Goal: Transaction & Acquisition: Register for event/course

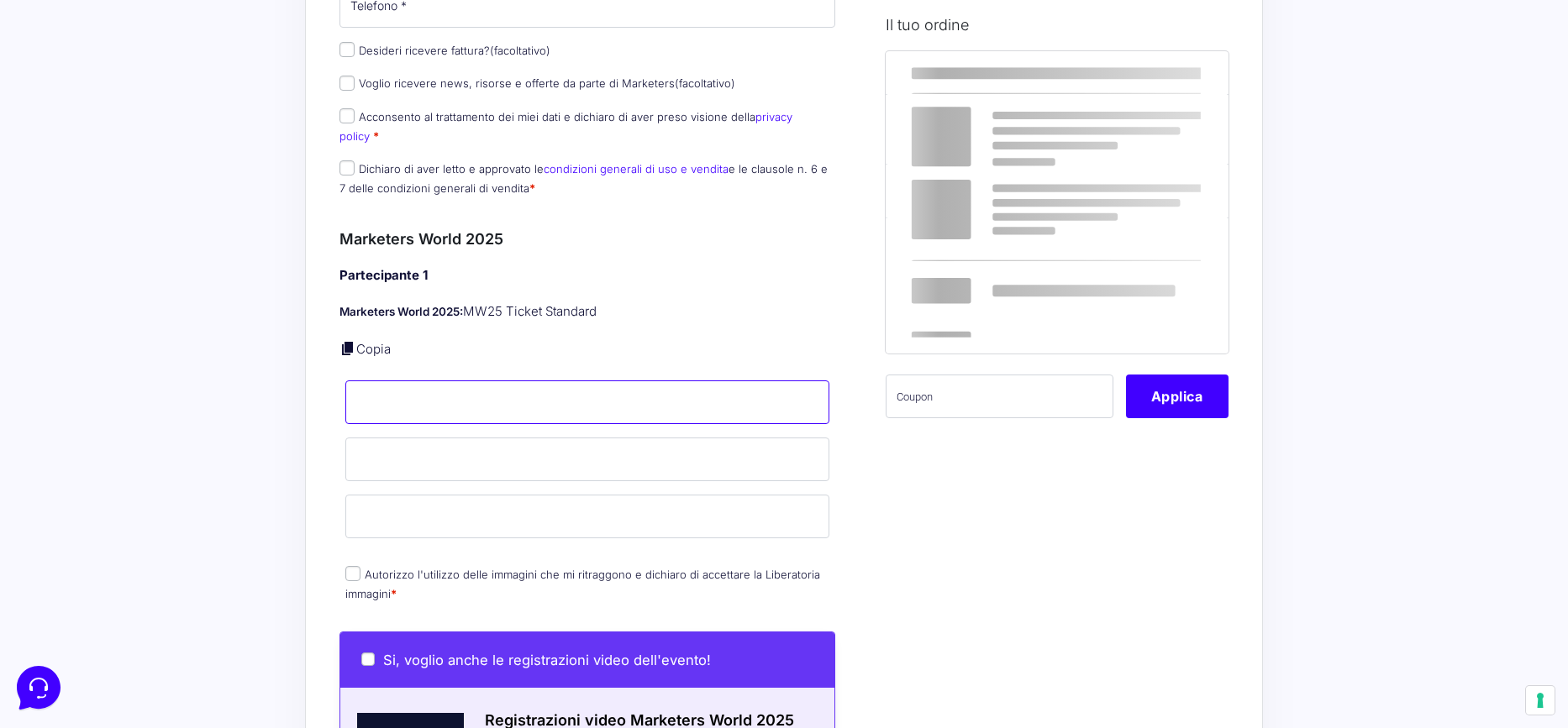
click at [430, 381] on input "Nome *" at bounding box center [587, 402] width 484 height 44
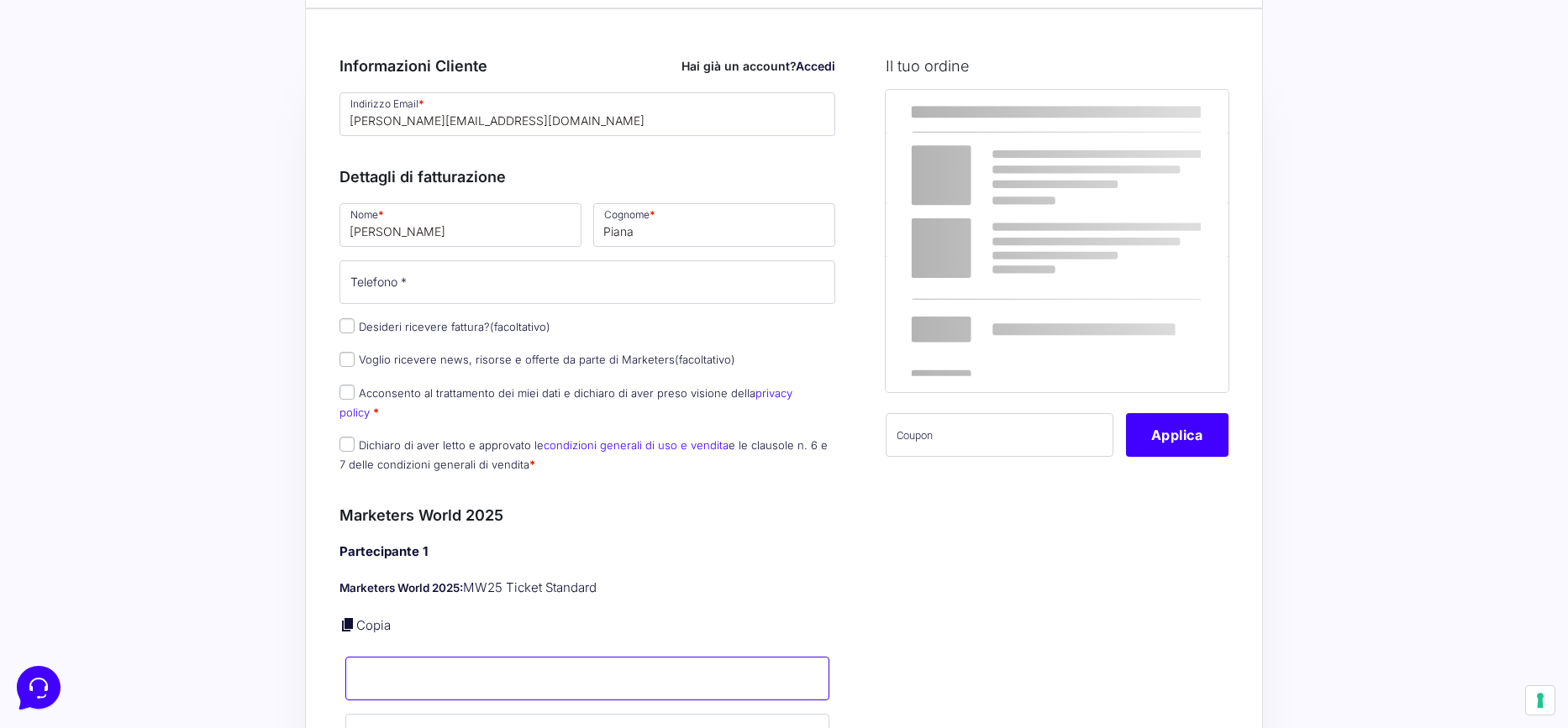
scroll to position [22, 0]
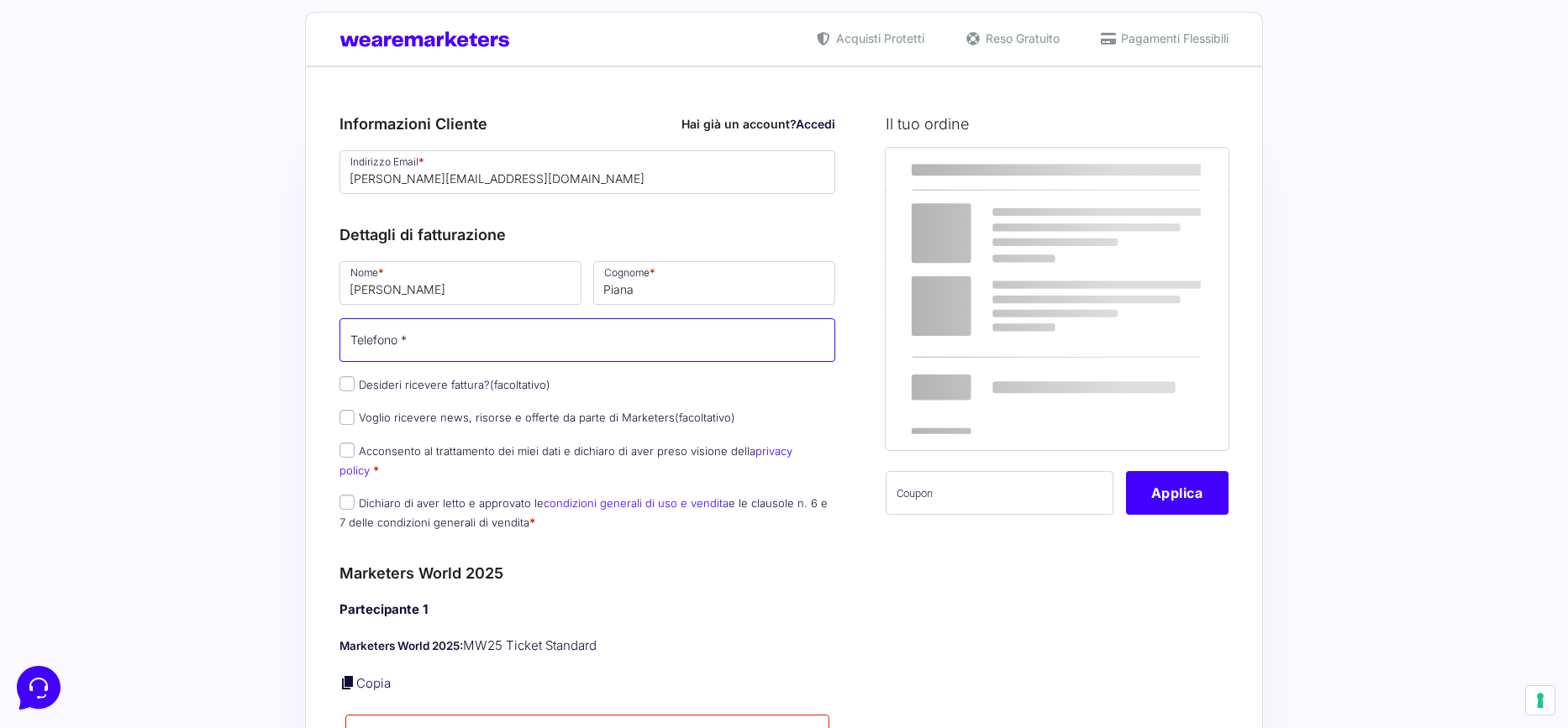
click at [436, 336] on input "Telefono *" at bounding box center [587, 340] width 496 height 44
type input "3932801474"
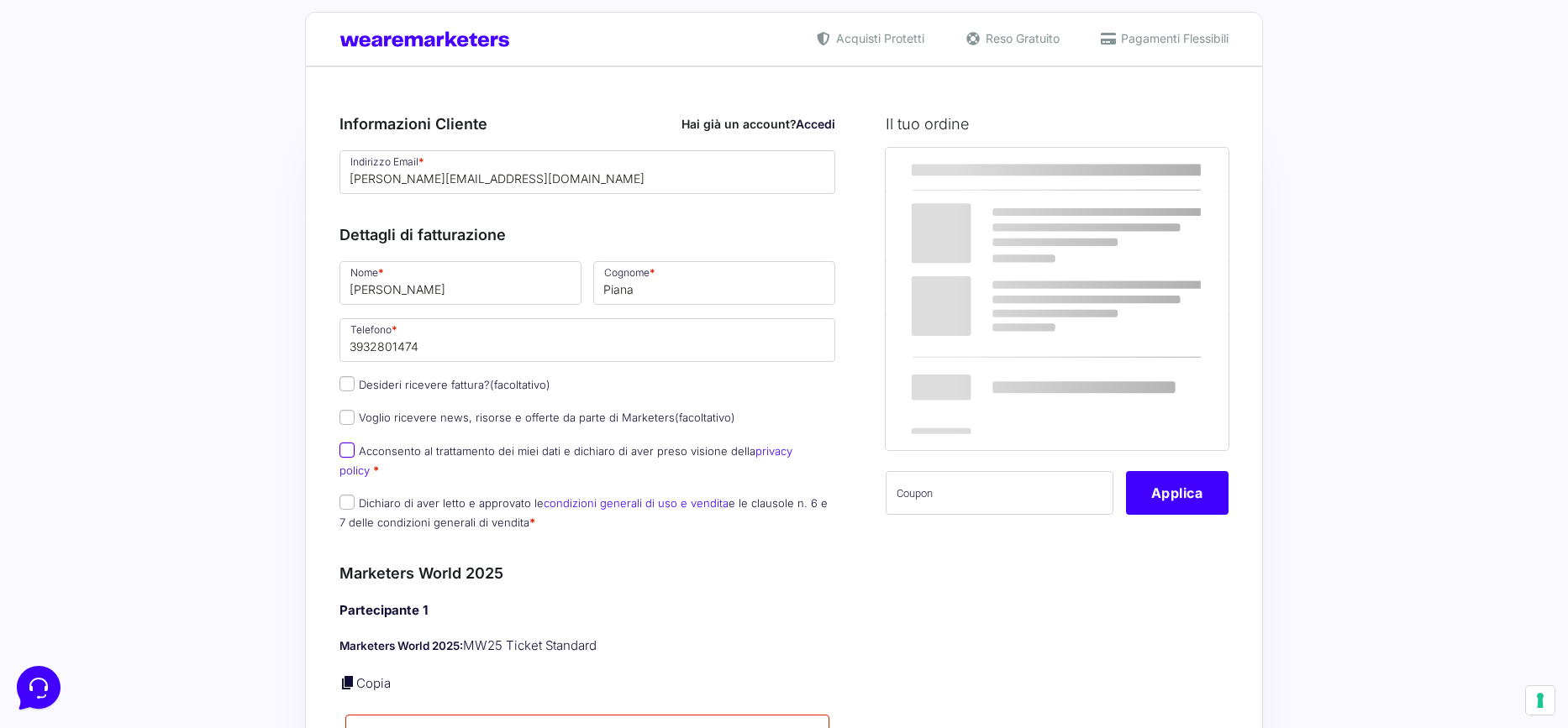
click at [345, 450] on input "Acconsento al trattamento dei miei dati e dichiaro di aver preso visione della …" at bounding box center [347, 451] width 15 height 15
checkbox input "true"
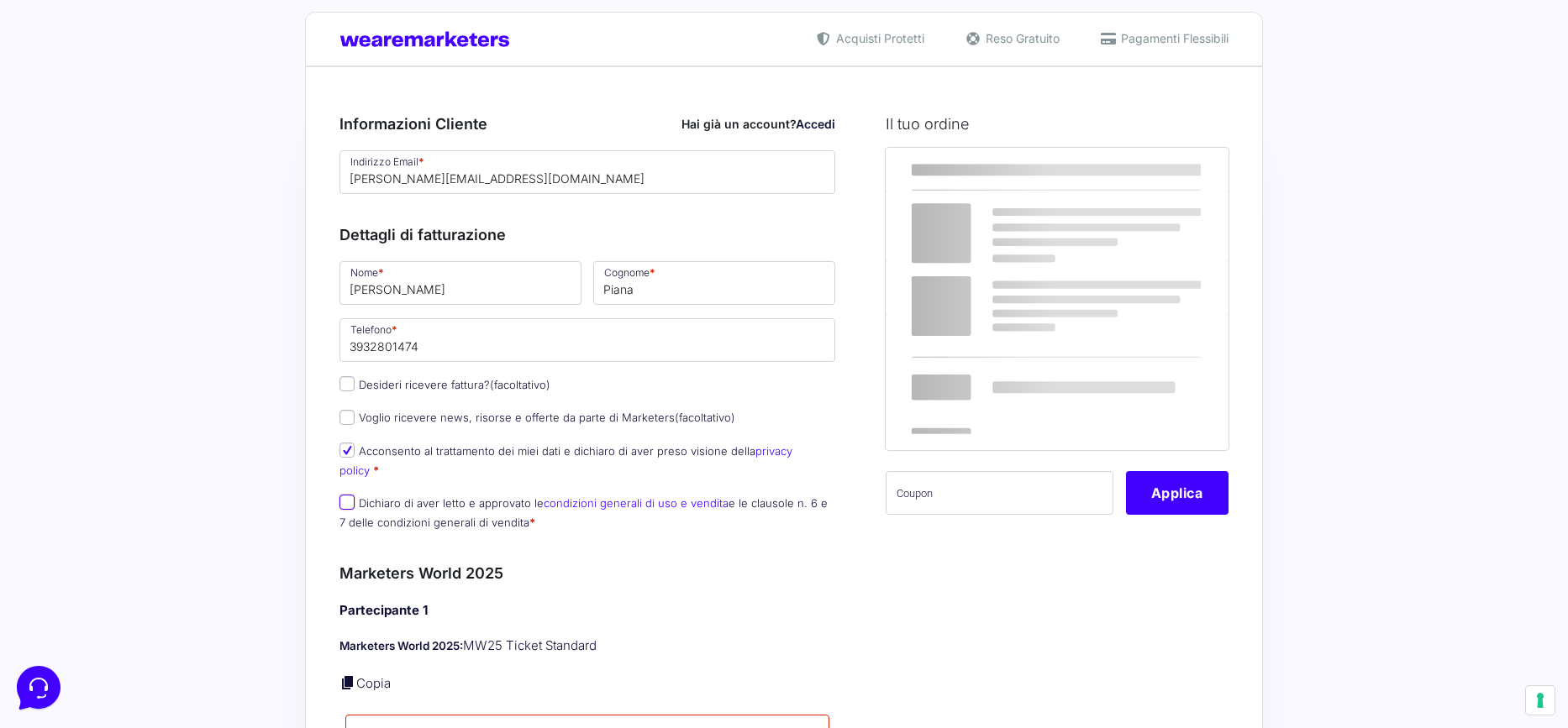
click at [347, 495] on input "Dichiaro di aver letto e approvato le condizioni generali di uso e vendita e le…" at bounding box center [347, 503] width 15 height 15
checkbox input "true"
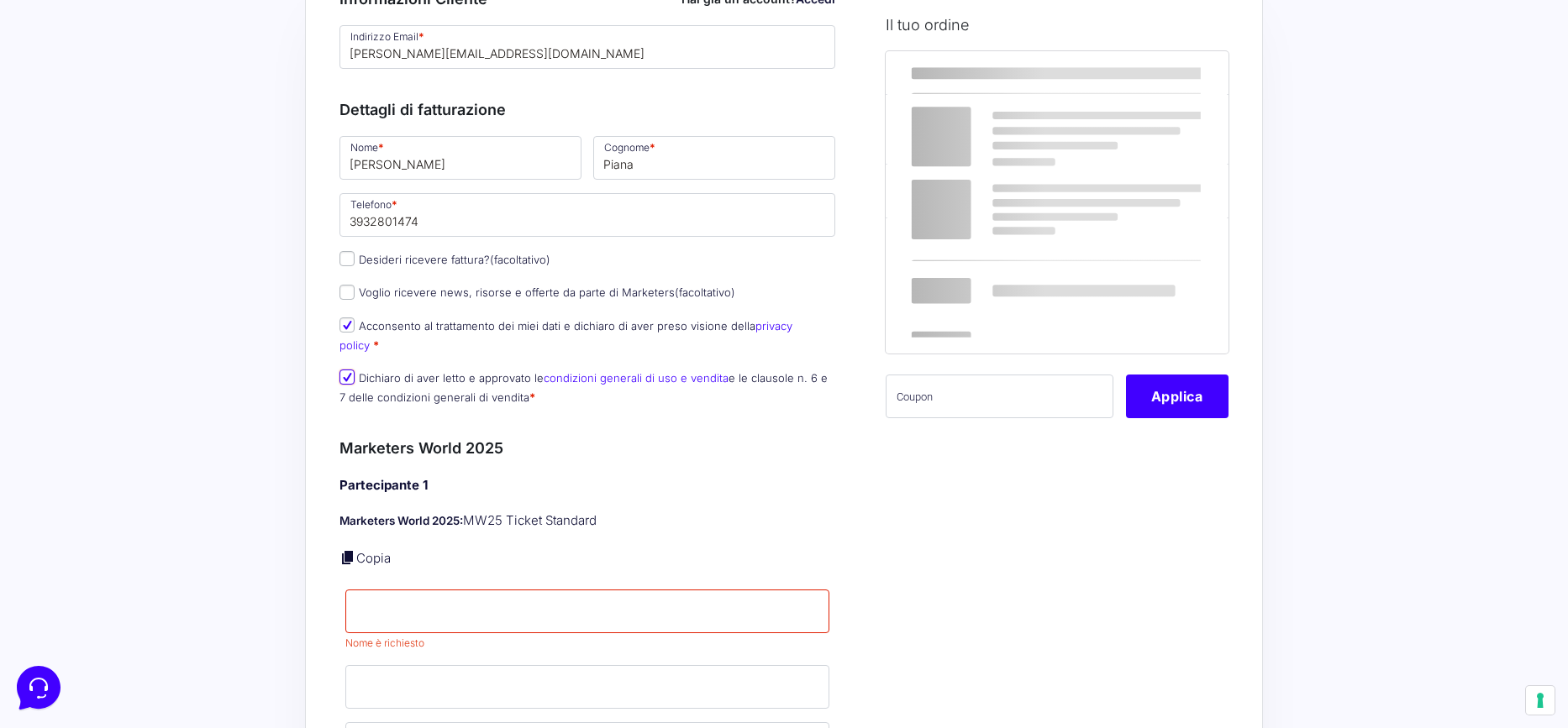
scroll to position [192, 0]
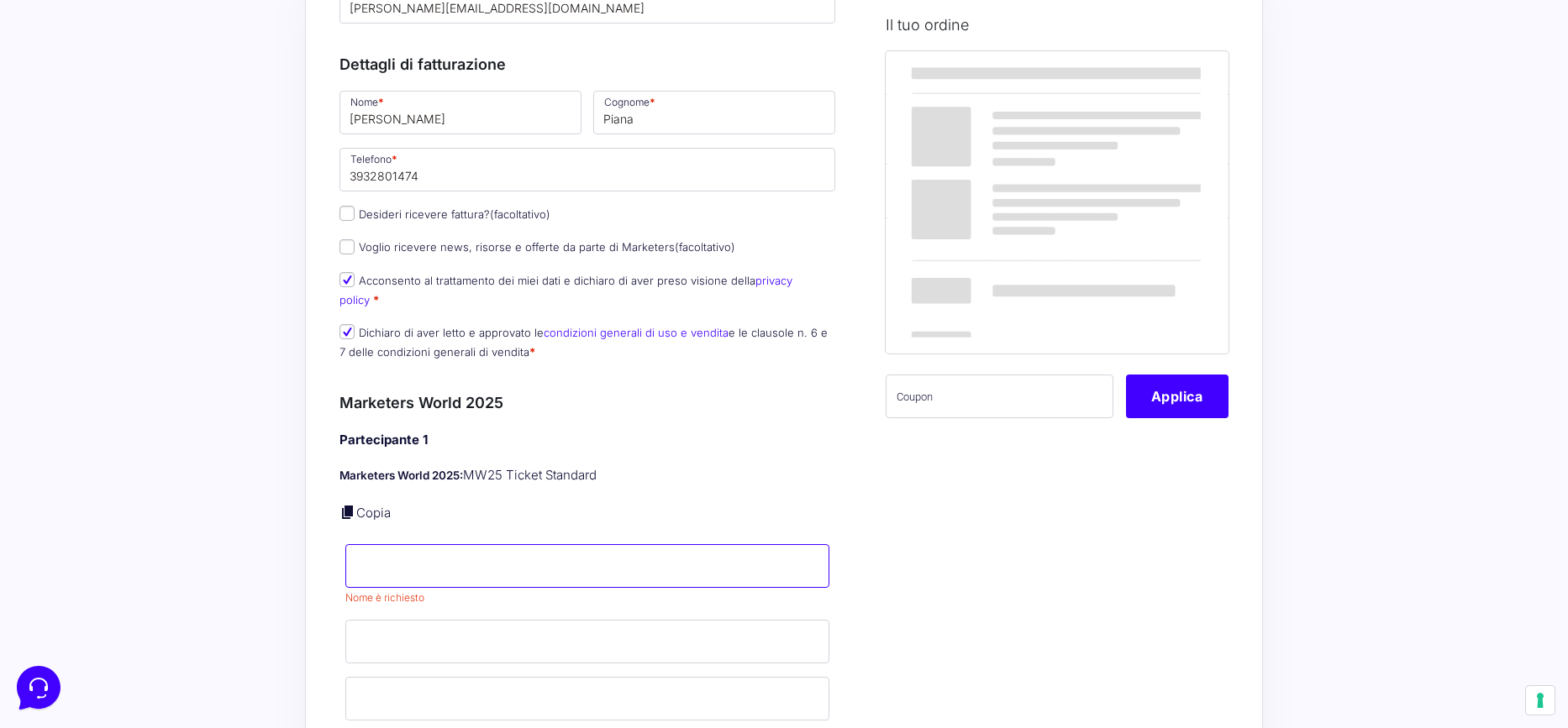
click at [510, 545] on input "Nome *" at bounding box center [587, 566] width 484 height 44
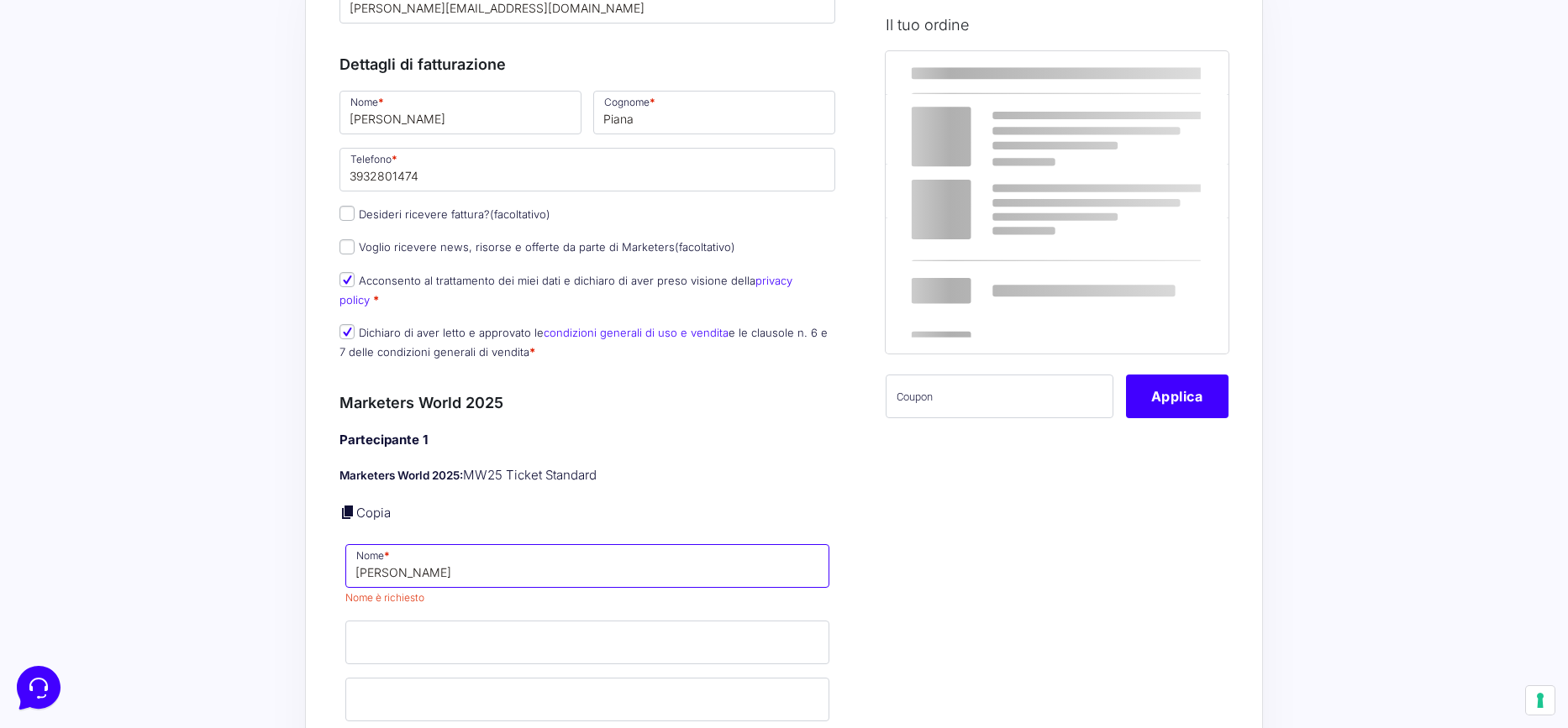
type input "[PERSON_NAME]"
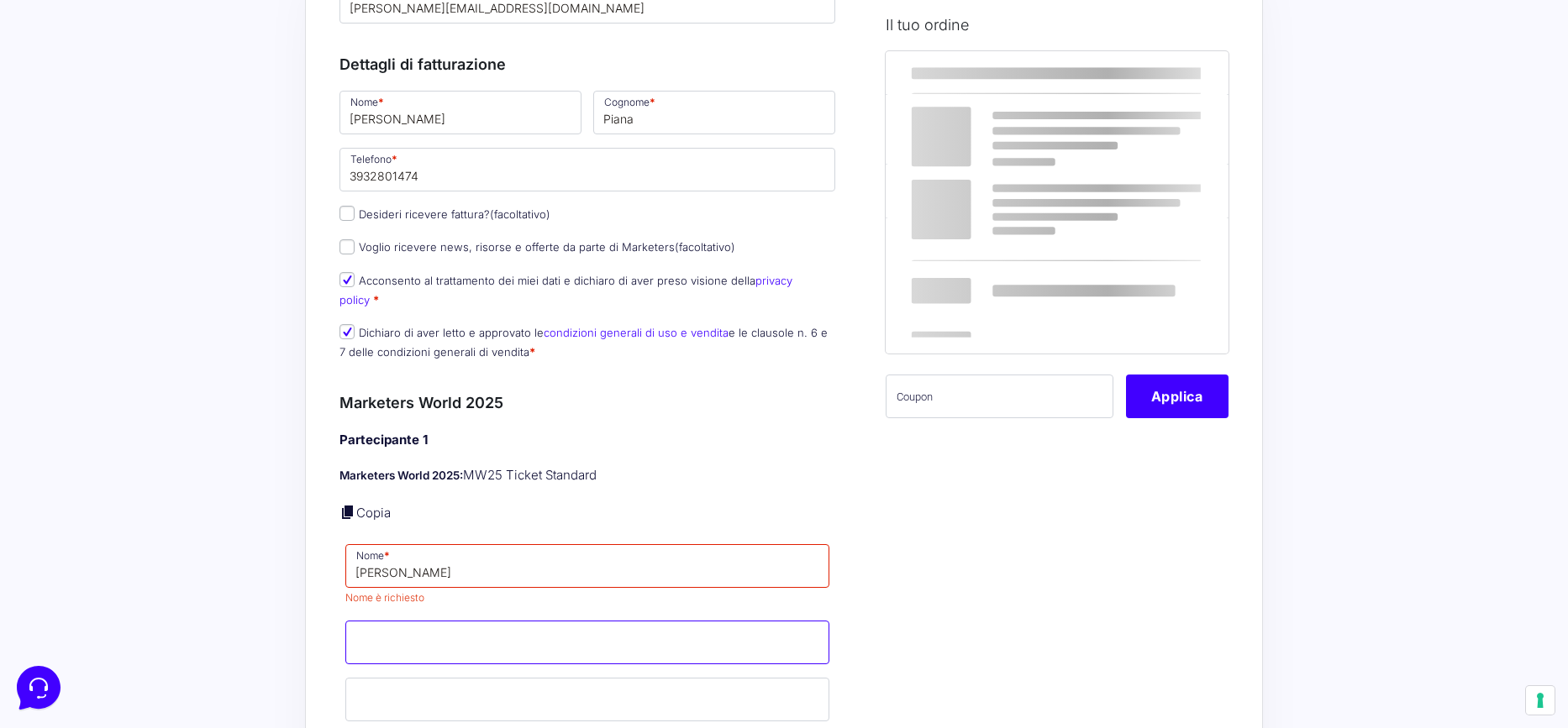
click at [491, 623] on input "Cognome *" at bounding box center [587, 642] width 484 height 44
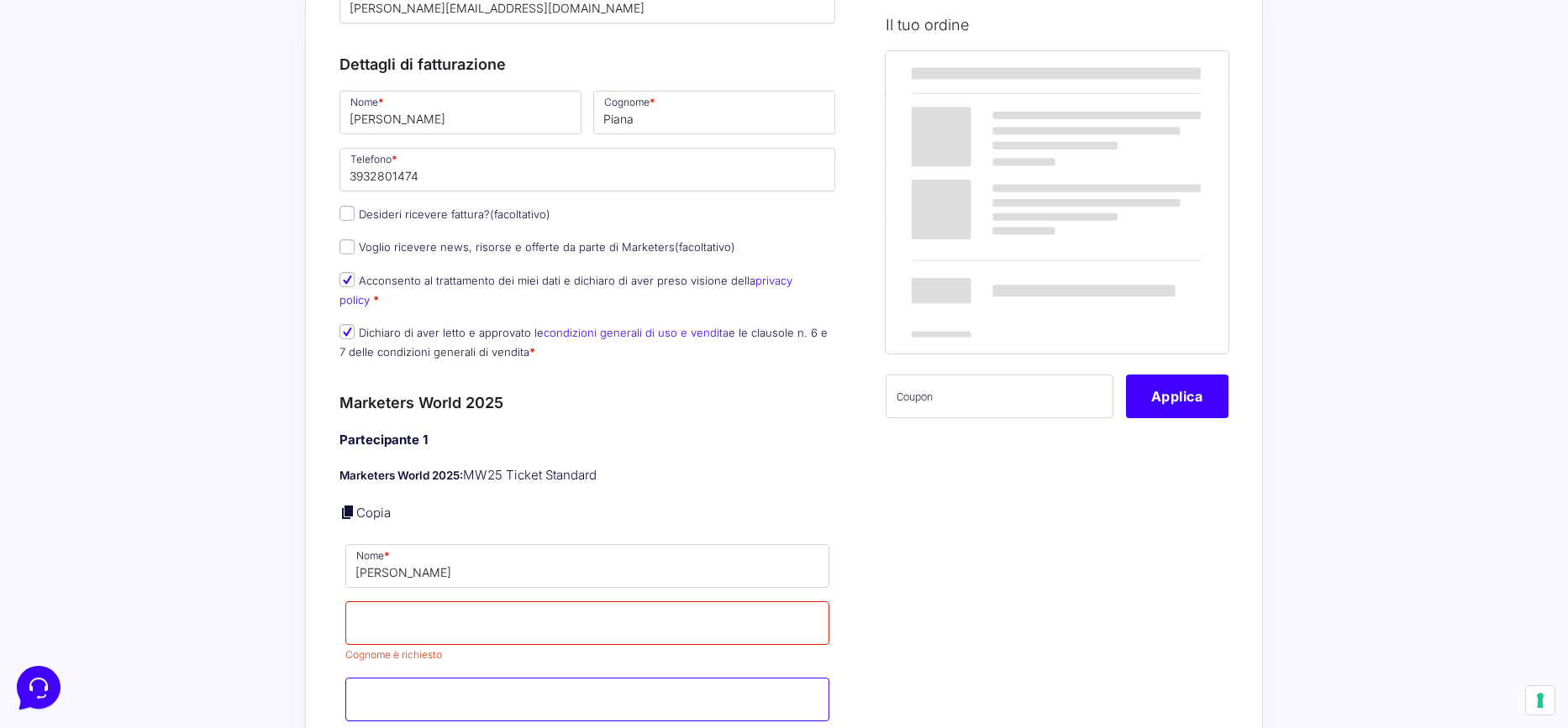
click at [481, 678] on input "Email *" at bounding box center [587, 699] width 484 height 44
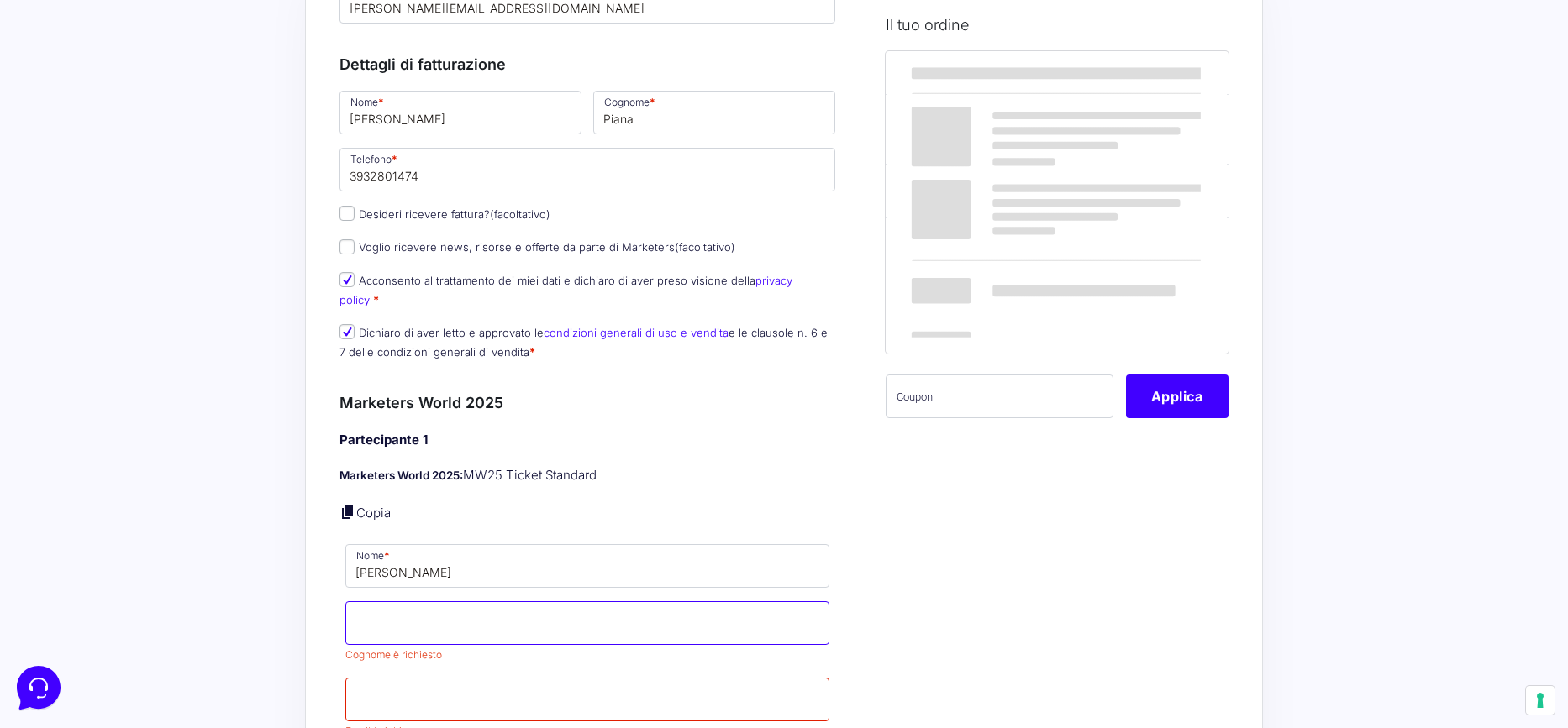
click at [485, 609] on input "Cognome *" at bounding box center [587, 623] width 484 height 44
type input "Piana"
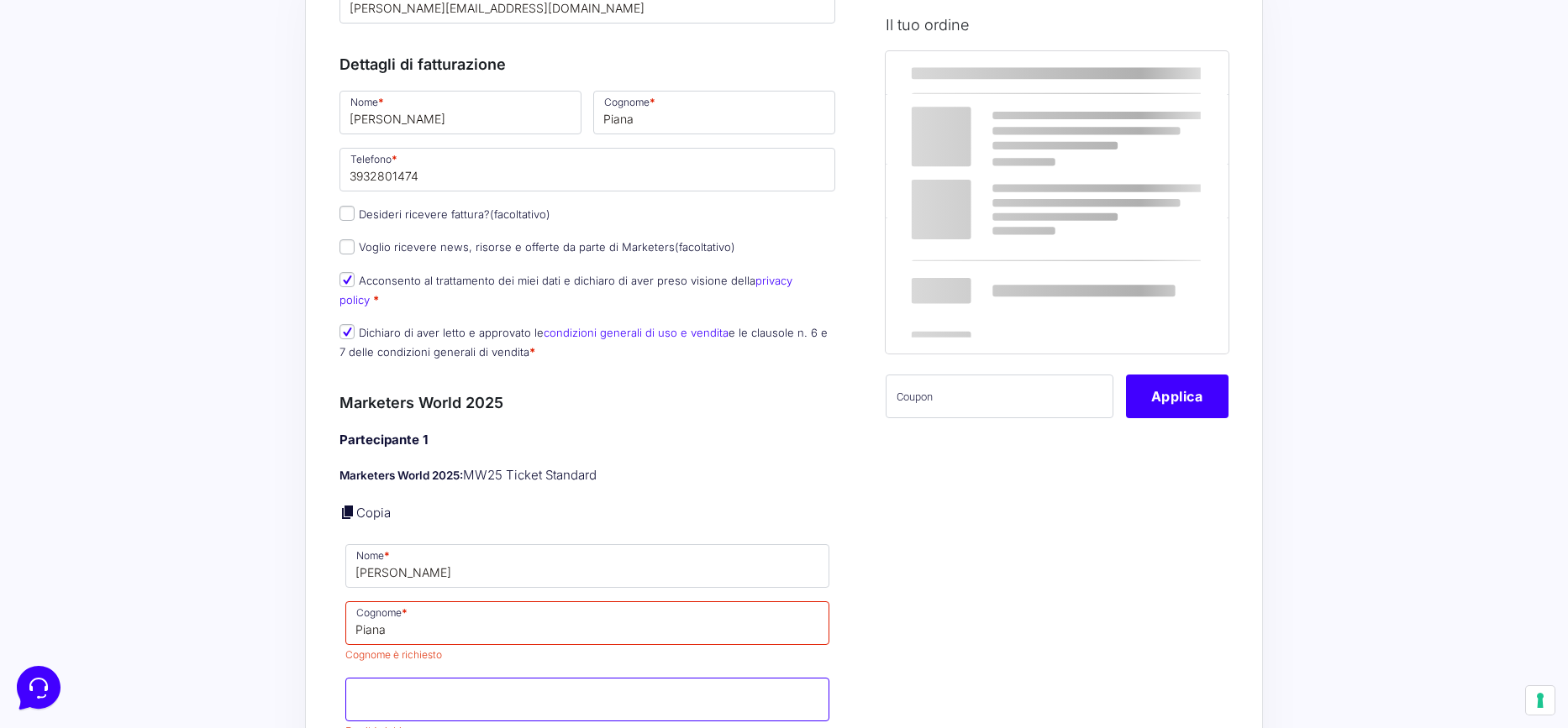
click at [473, 684] on input "Email *" at bounding box center [587, 699] width 484 height 44
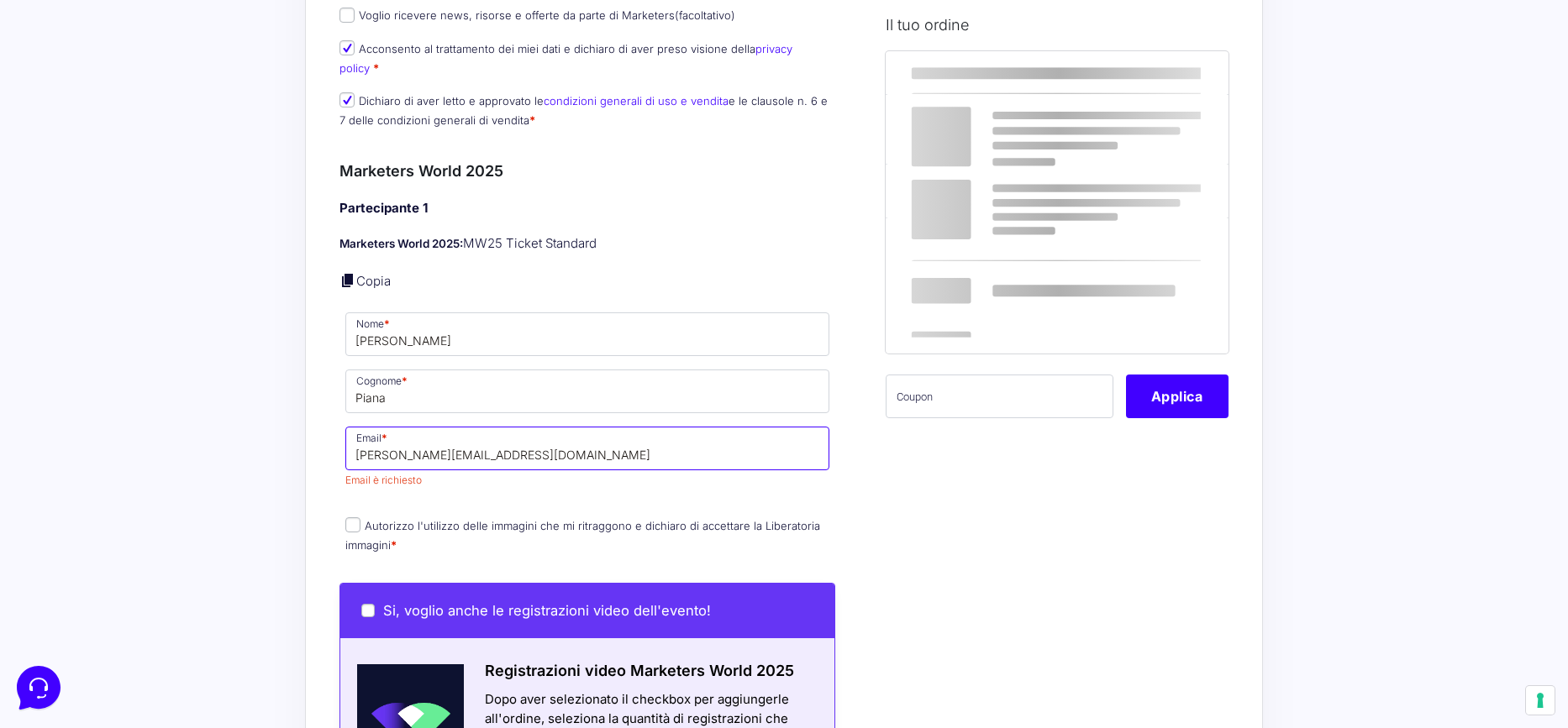
scroll to position [467, 0]
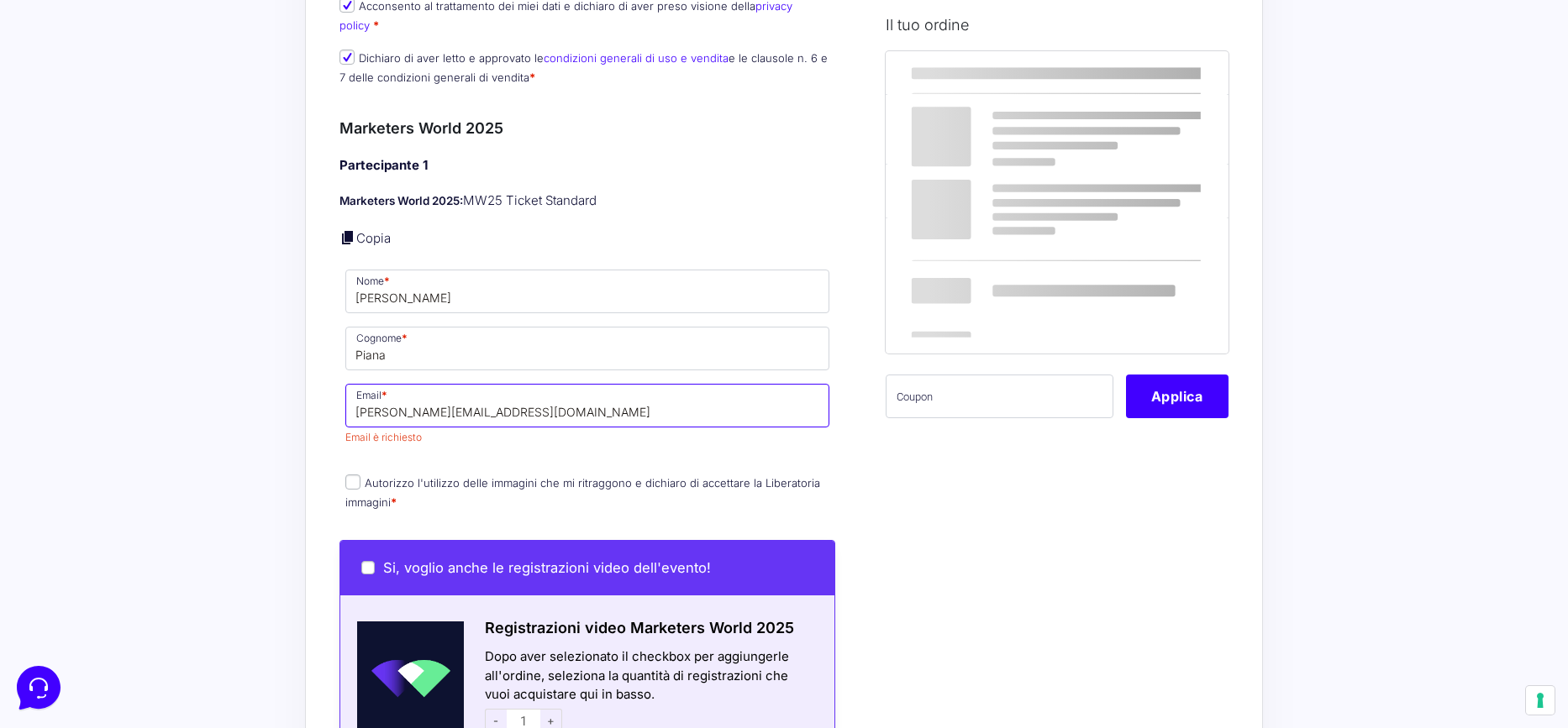
type input "[PERSON_NAME][EMAIL_ADDRESS][DOMAIN_NAME]"
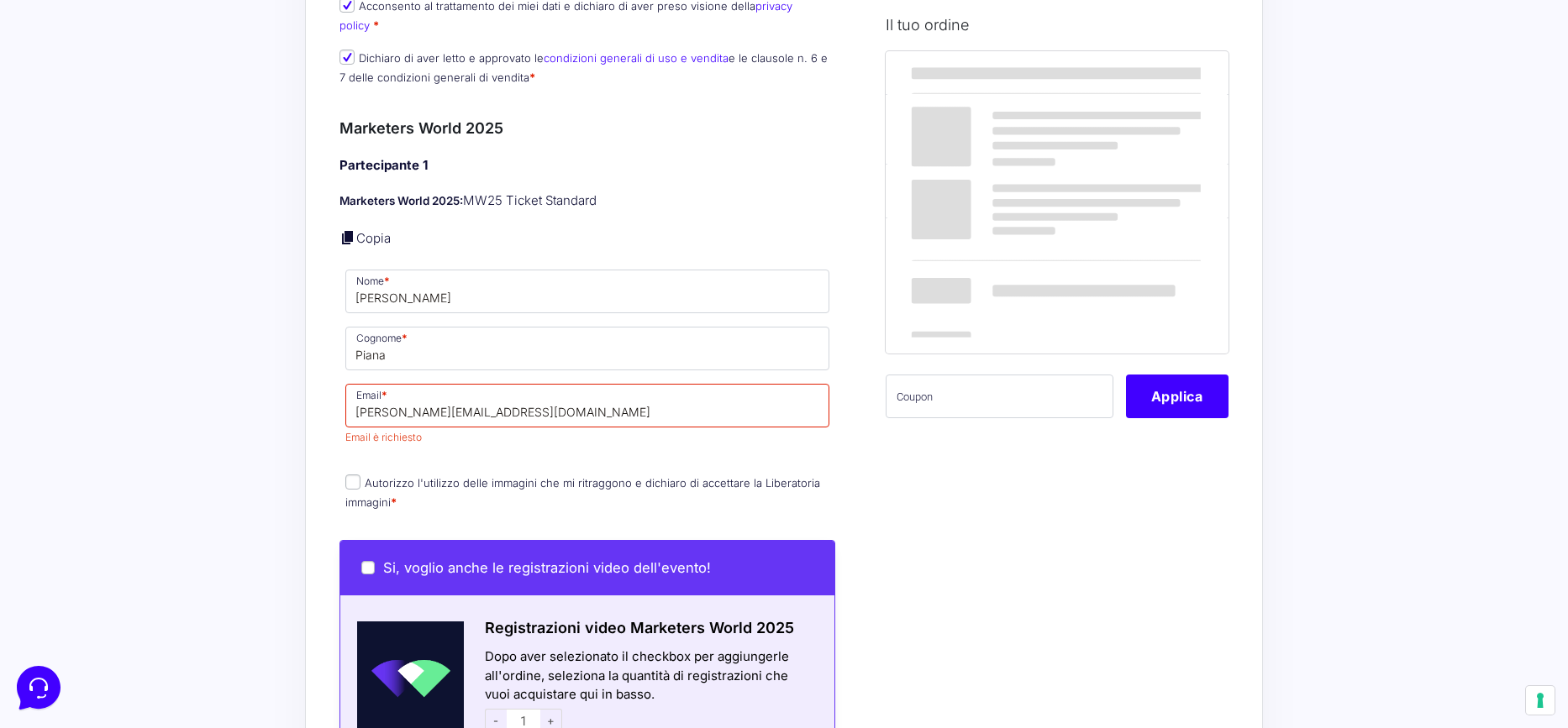
click at [357, 476] on label "Autorizzo l'utilizzo delle immagini che mi ritraggono e dichiaro di accettare l…" at bounding box center [583, 492] width 475 height 32
click at [357, 475] on input "Autorizzo l'utilizzo delle immagini che mi ritraggono e dichiaro di accettare l…" at bounding box center [353, 482] width 15 height 15
checkbox input "true"
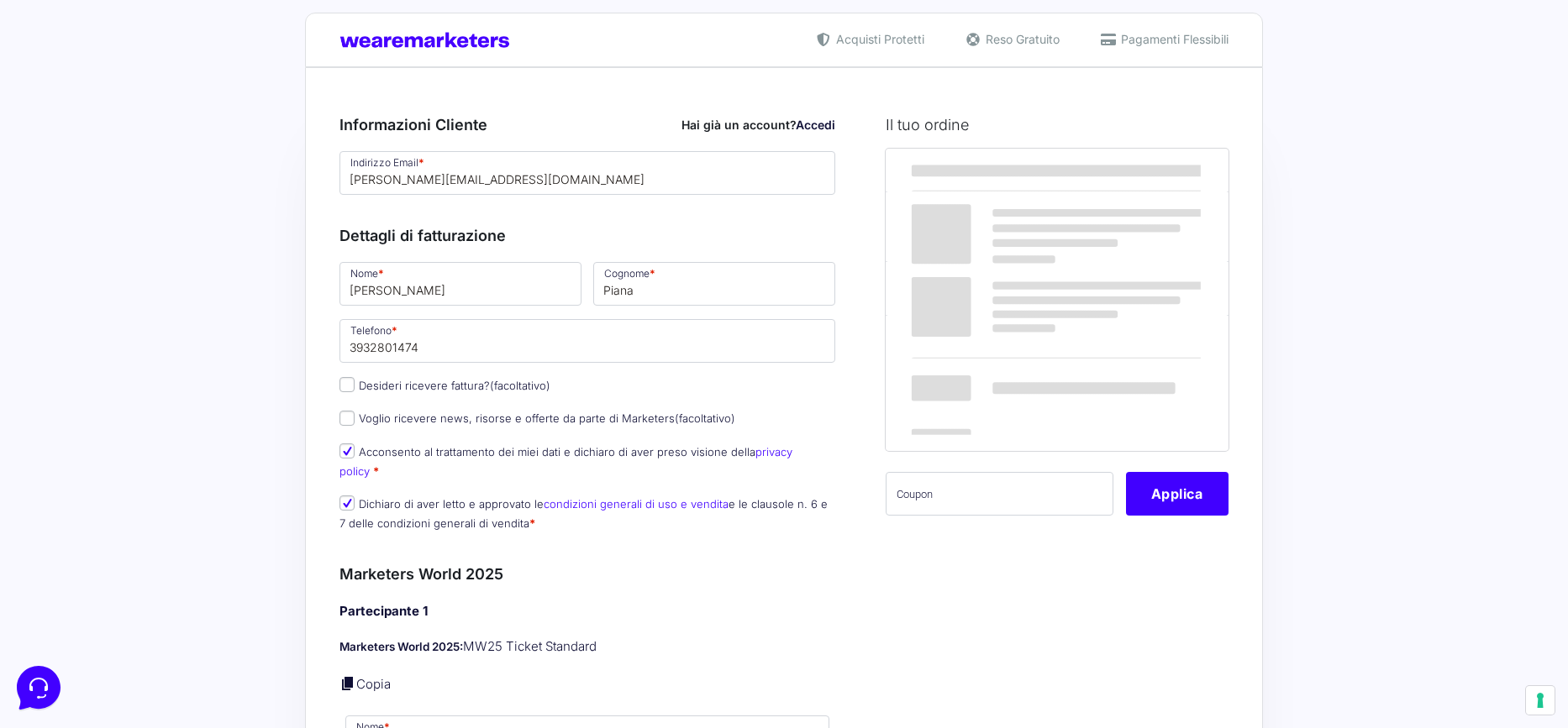
scroll to position [15, 0]
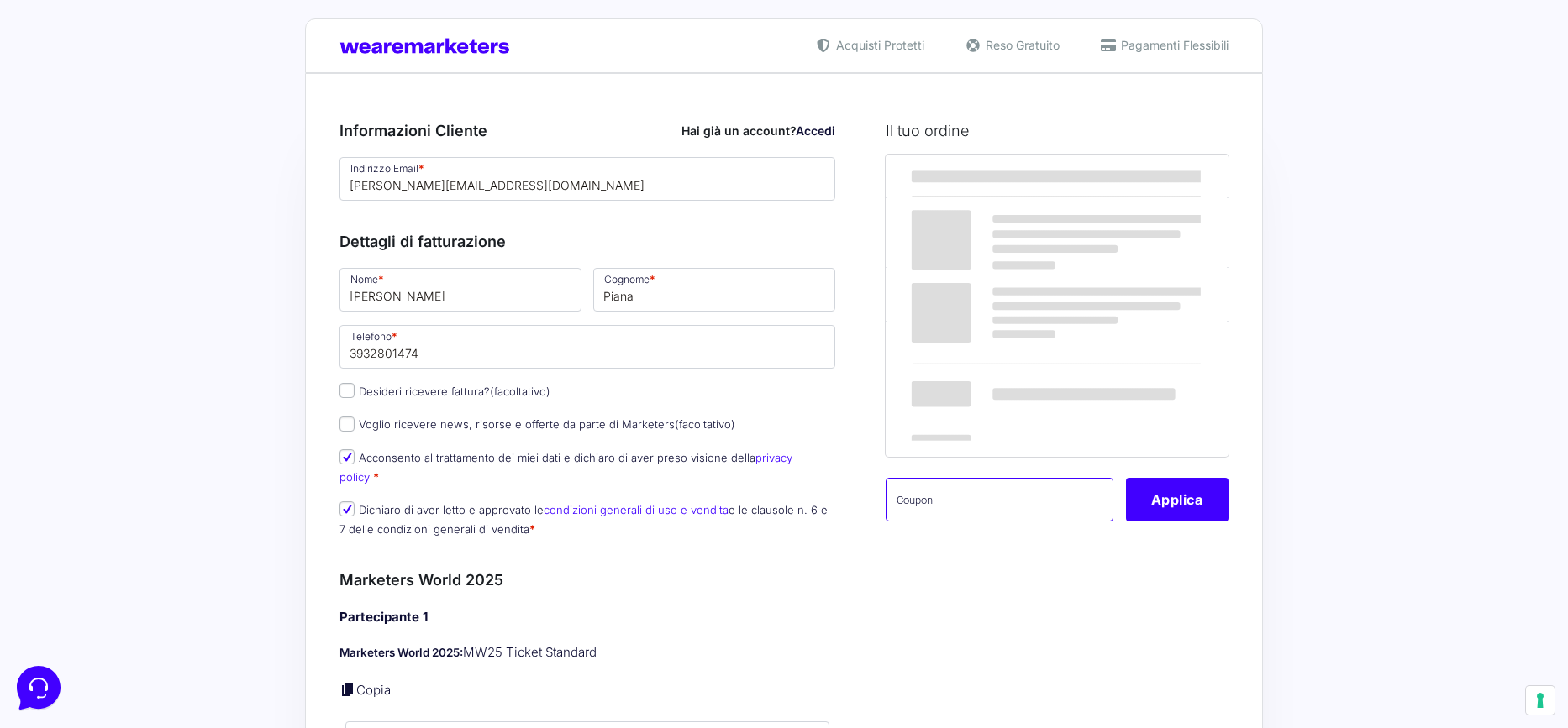
click at [926, 498] on input "text" at bounding box center [1000, 499] width 228 height 44
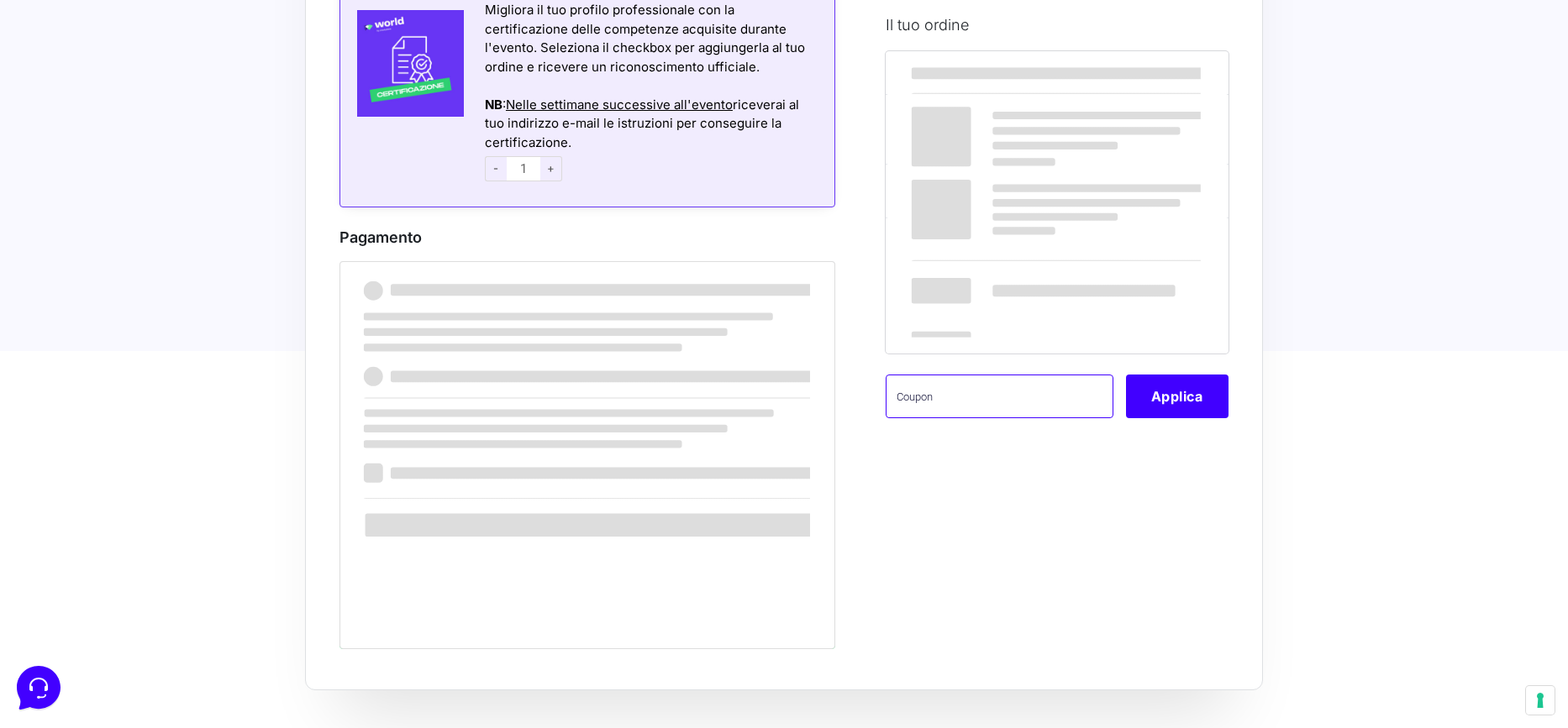
scroll to position [1334, 0]
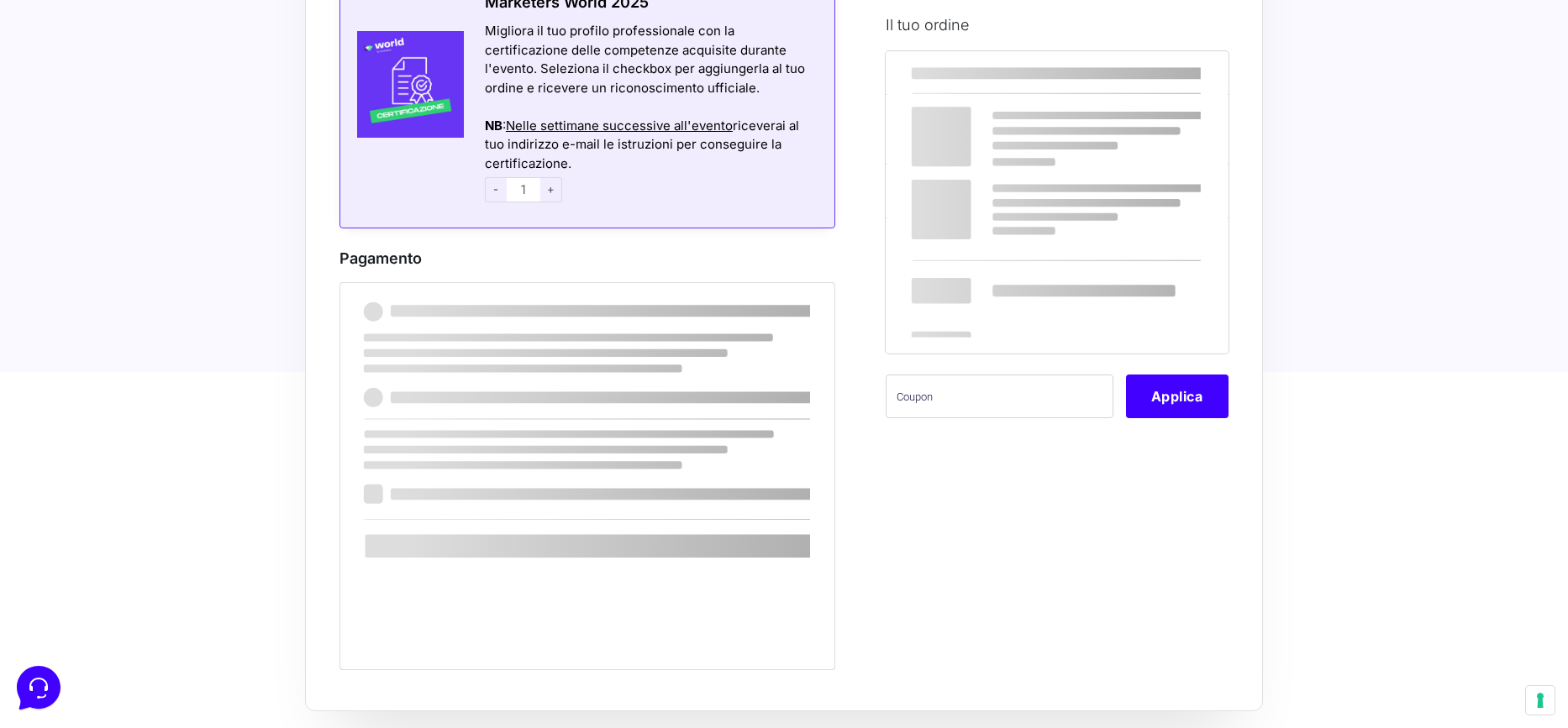
click at [776, 508] on div at bounding box center [587, 476] width 496 height 388
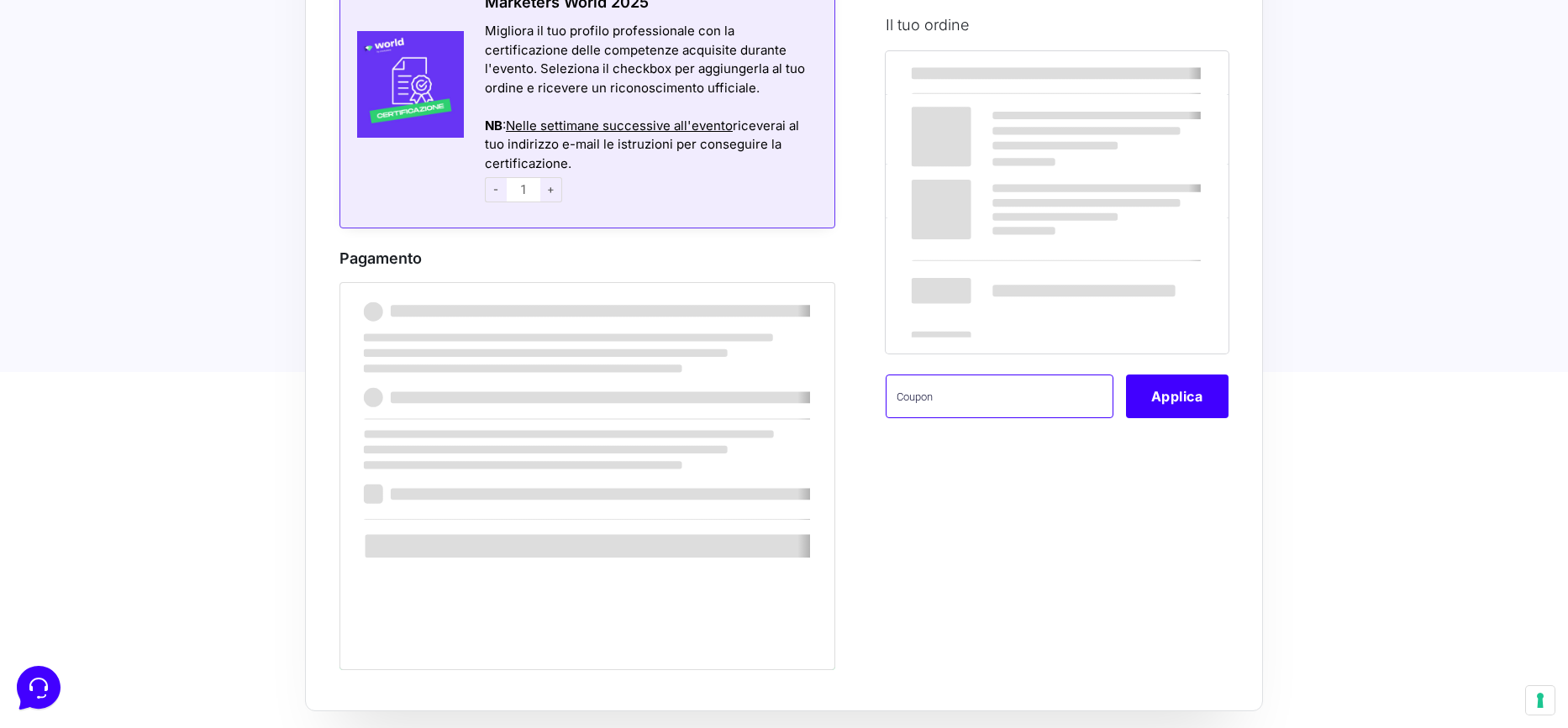
click at [930, 403] on input "text" at bounding box center [1000, 395] width 228 height 44
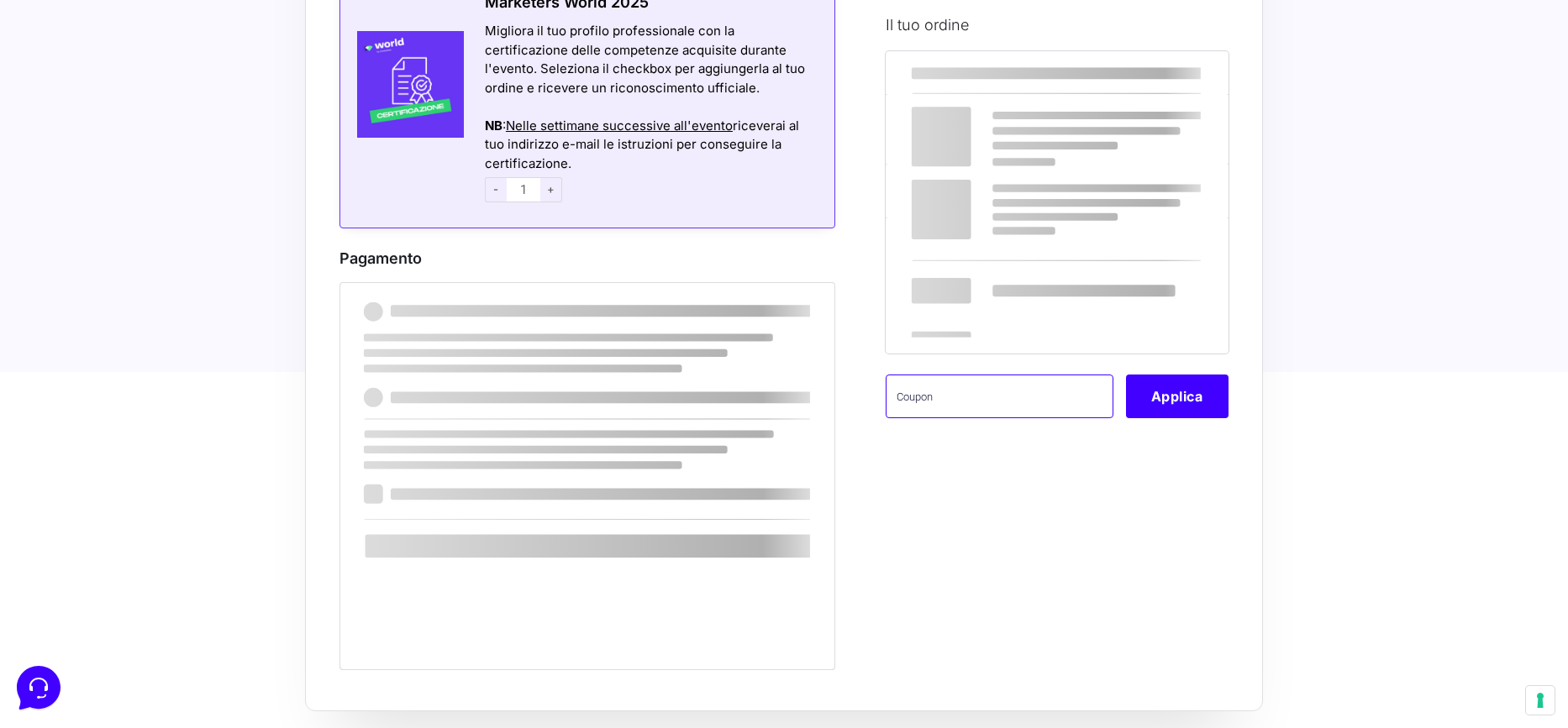
click at [934, 387] on input "text" at bounding box center [1000, 395] width 228 height 44
type input "AMB100OFF"
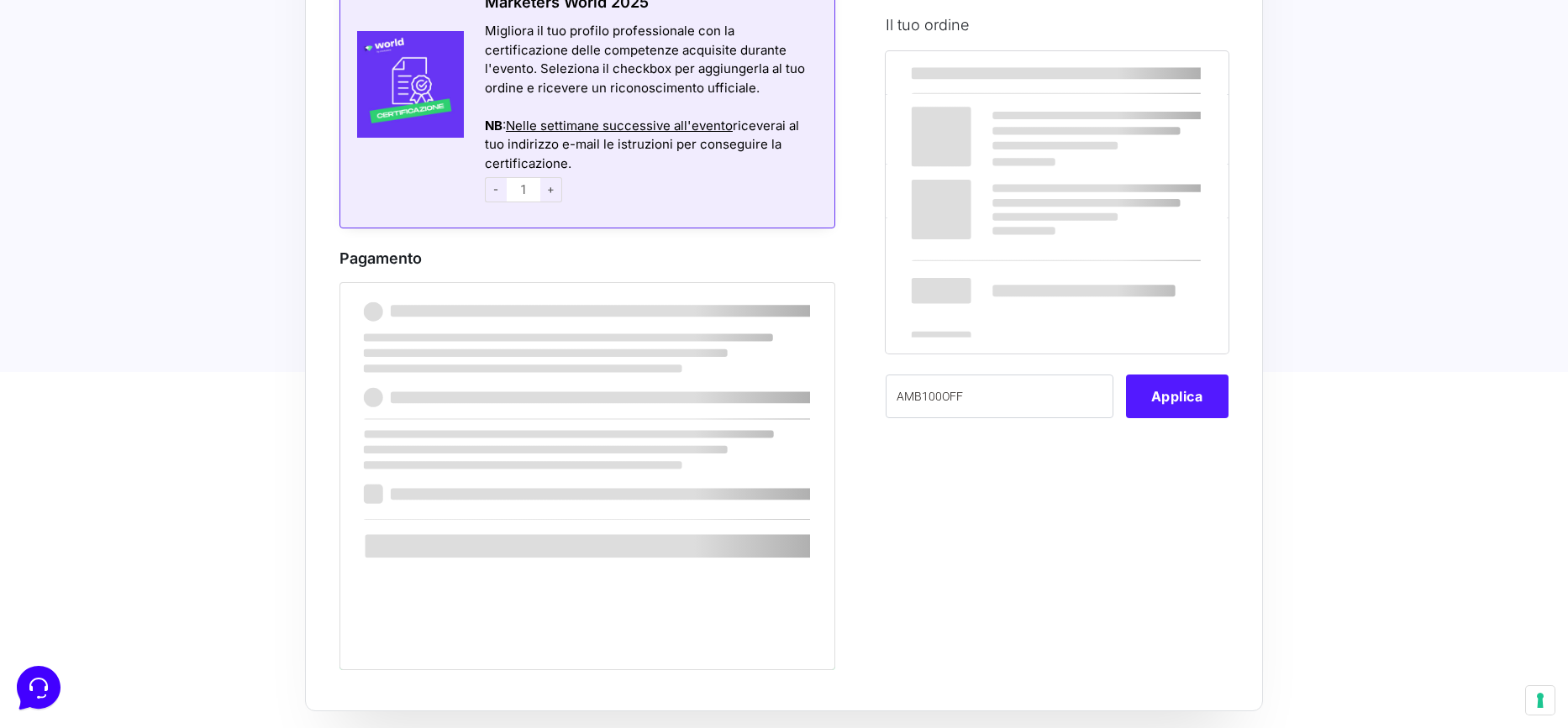
click at [1181, 393] on button "Applica" at bounding box center [1177, 395] width 102 height 44
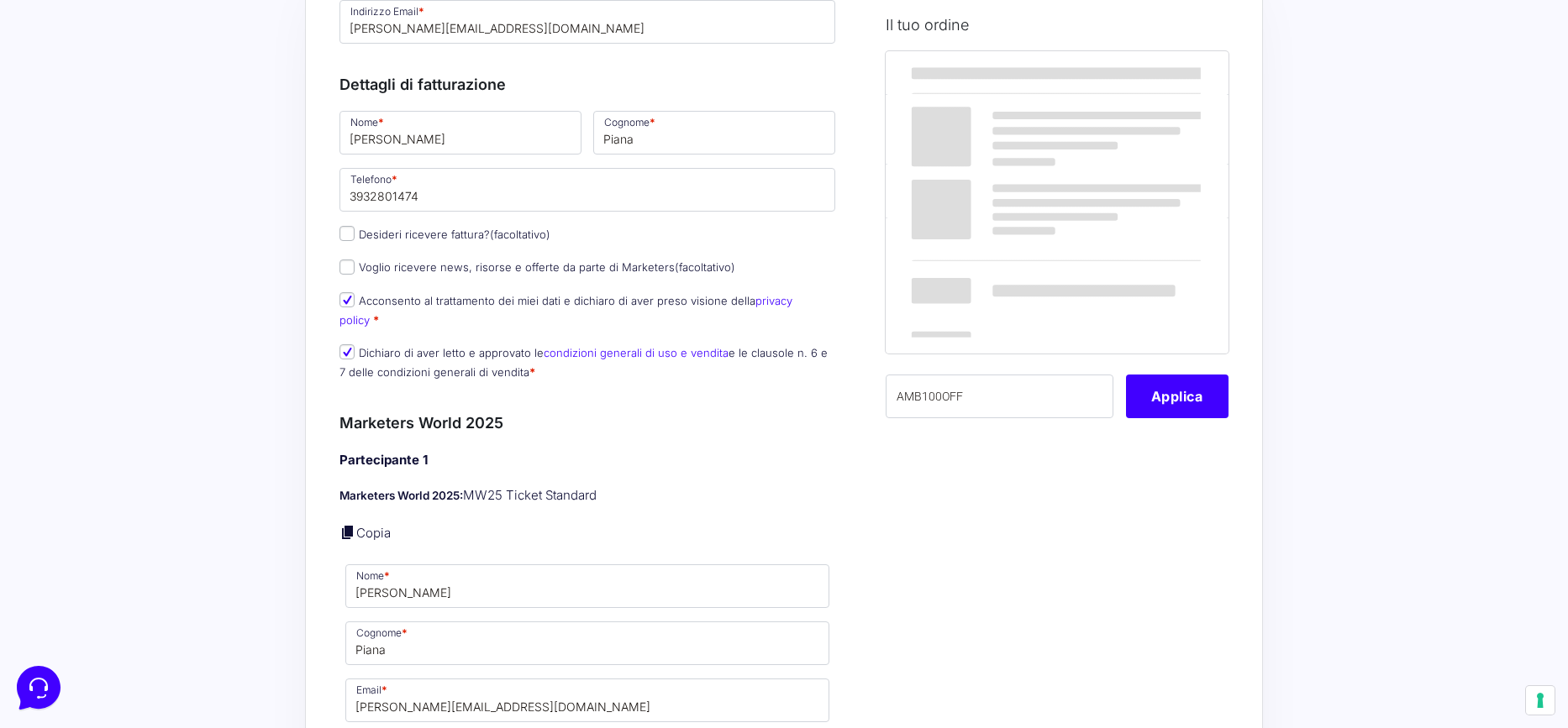
scroll to position [60, 0]
